Goal: Find specific page/section

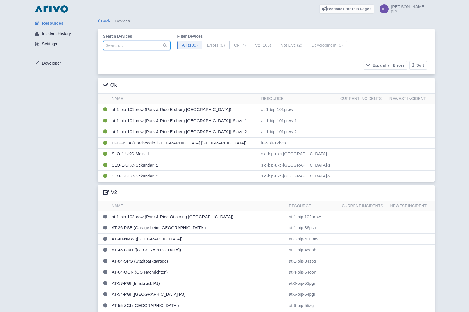
click at [131, 46] on input "search" at bounding box center [136, 45] width 67 height 9
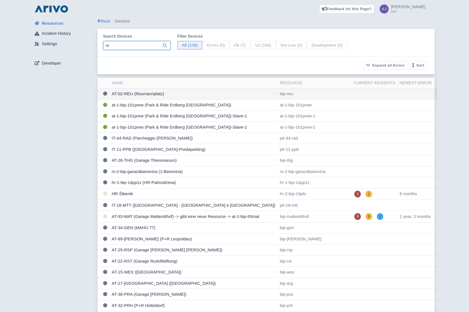
type input "re"
click at [152, 94] on td "AT-02-REU (Reumannplatz)" at bounding box center [194, 93] width 168 height 11
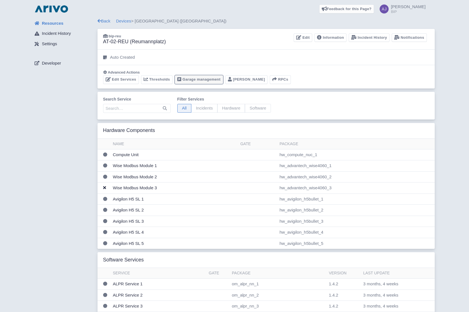
click at [200, 83] on link "Garage management" at bounding box center [199, 79] width 48 height 9
